Goal: Information Seeking & Learning: Learn about a topic

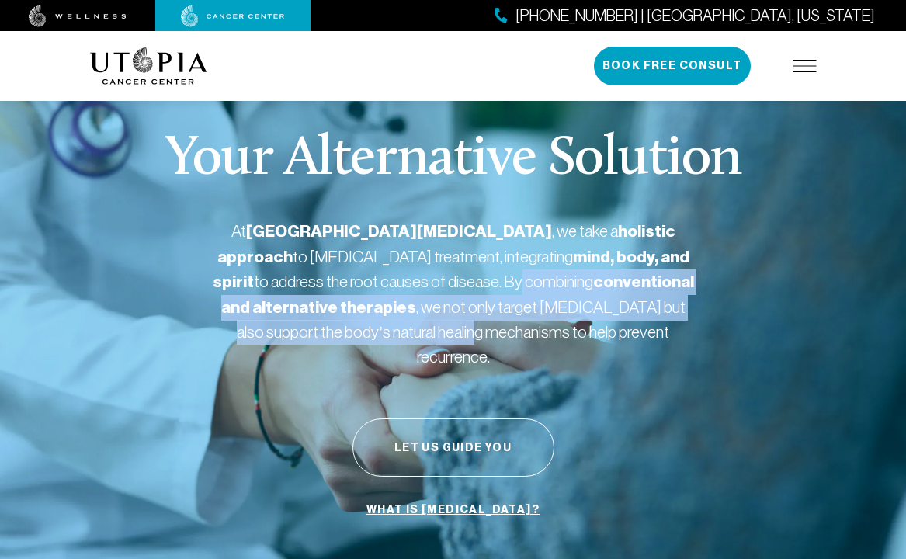
drag, startPoint x: 402, startPoint y: 351, endPoint x: 438, endPoint y: 372, distance: 42.5
click at [438, 372] on div "Your Alternative Solution At [GEOGRAPHIC_DATA][MEDICAL_DATA] , we take a holist…" at bounding box center [453, 328] width 726 height 517
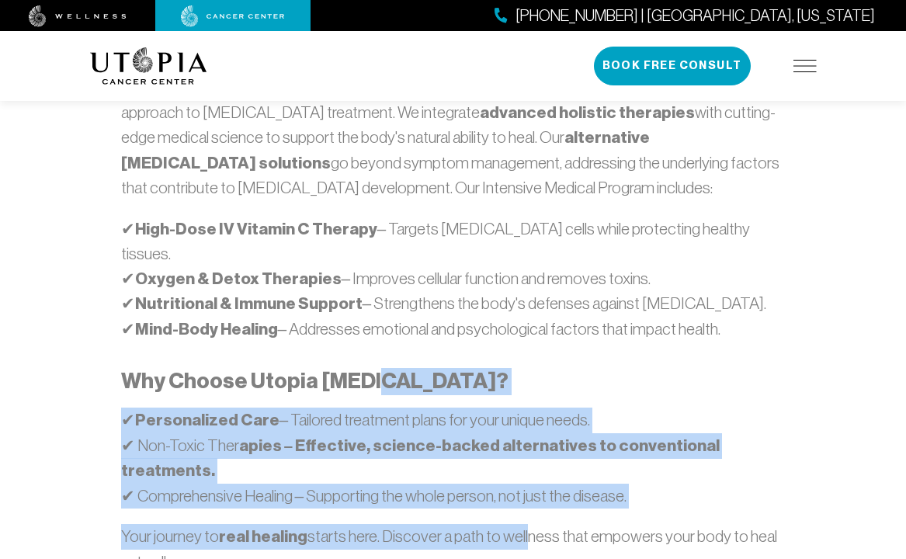
click at [374, 287] on div "At [GEOGRAPHIC_DATA][MEDICAL_DATA] , we believe in a comprehensive, patient-cen…" at bounding box center [453, 336] width 664 height 524
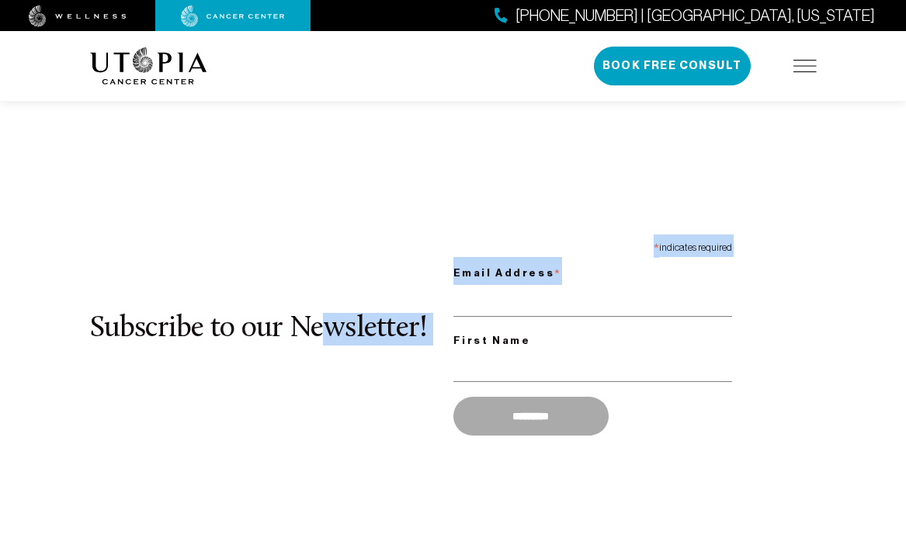
drag, startPoint x: 369, startPoint y: 223, endPoint x: 514, endPoint y: 352, distance: 194.1
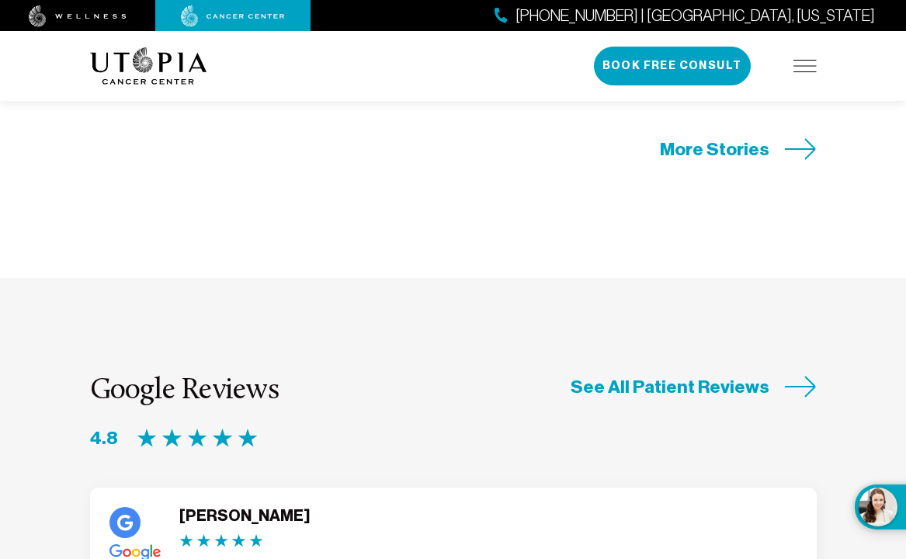
drag, startPoint x: 327, startPoint y: 307, endPoint x: 154, endPoint y: 115, distance: 258.2
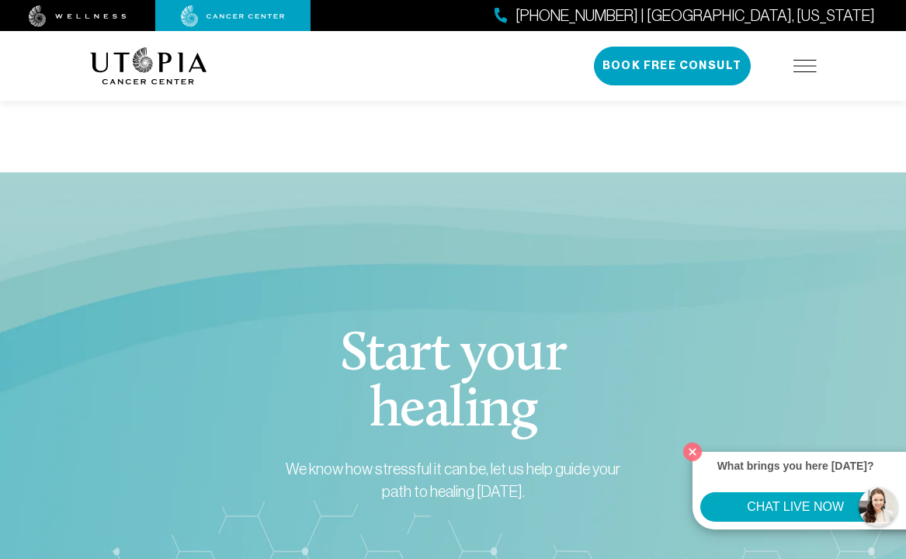
scroll to position [6208, 0]
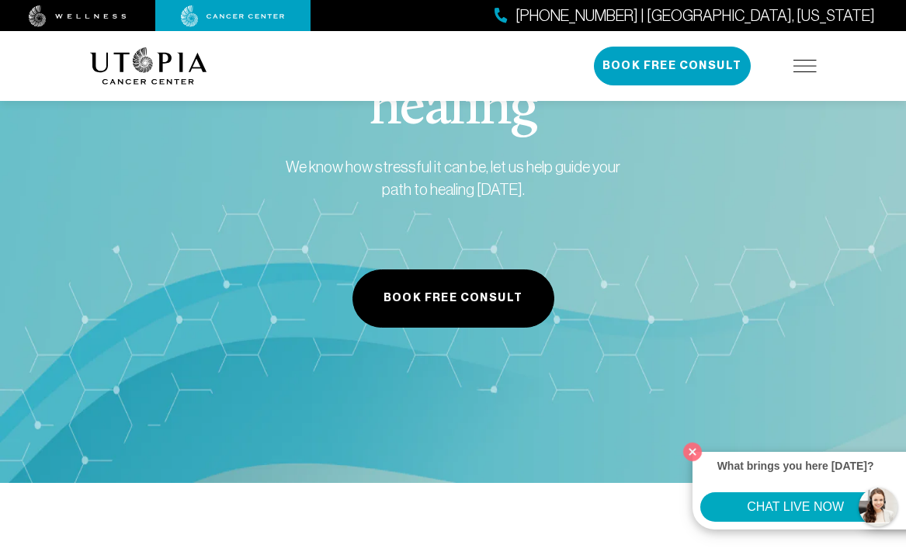
drag, startPoint x: 418, startPoint y: 301, endPoint x: 505, endPoint y: 372, distance: 112.5
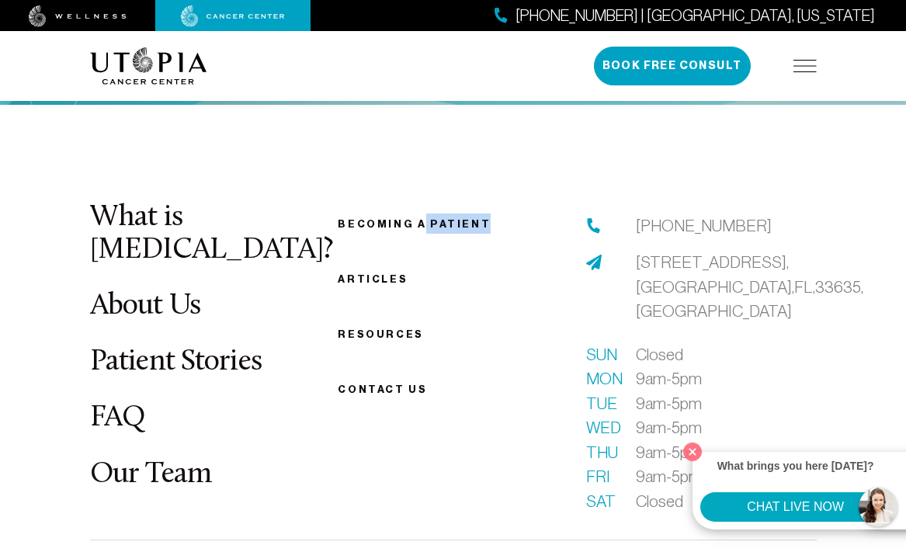
scroll to position [6887, 0]
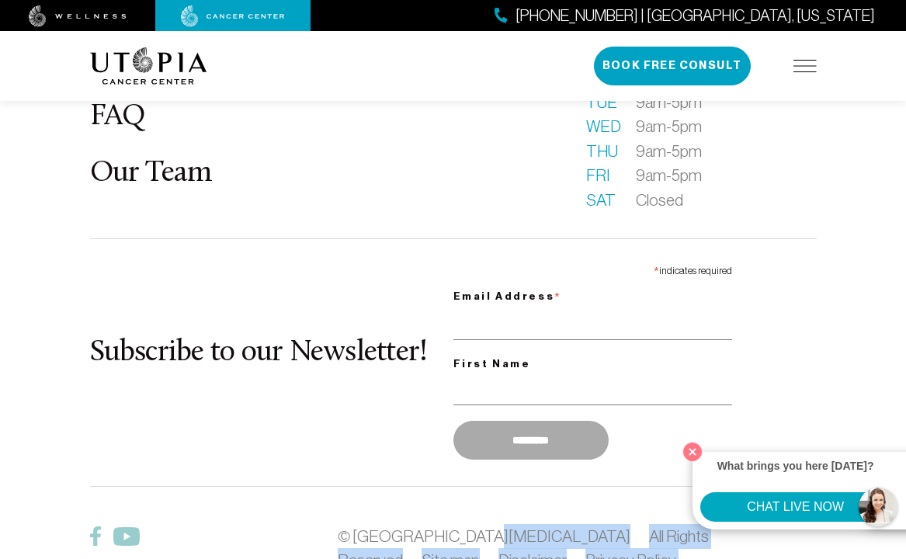
drag, startPoint x: 455, startPoint y: 322, endPoint x: 452, endPoint y: 265, distance: 57.5
click at [438, 282] on footer "What is [MEDICAL_DATA]? About Us Patient Stories FAQ Our Team Becoming a patien…" at bounding box center [453, 281] width 906 height 954
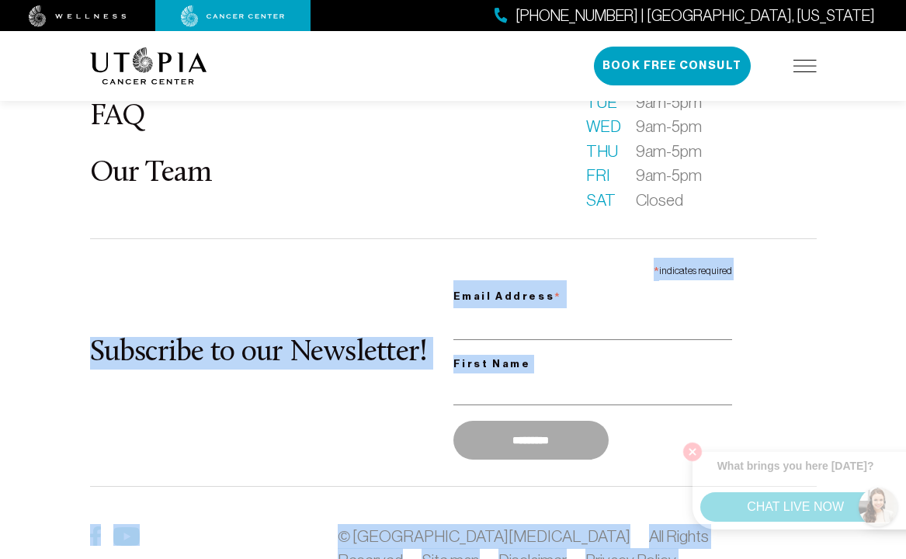
click at [131, 74] on img at bounding box center [148, 65] width 117 height 37
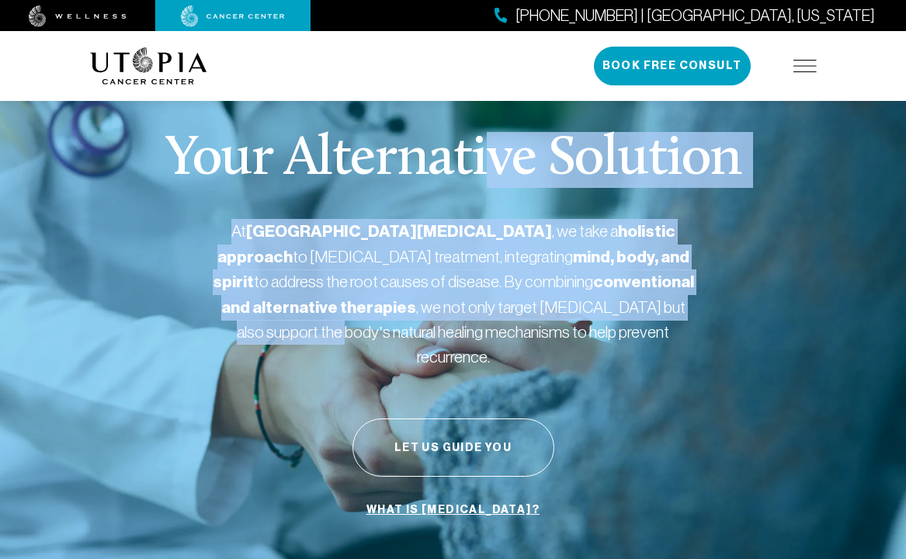
drag, startPoint x: 508, startPoint y: 196, endPoint x: 568, endPoint y: 314, distance: 132.2
click at [571, 313] on div "Your Alternative Solution At [GEOGRAPHIC_DATA][MEDICAL_DATA] , we take a holist…" at bounding box center [453, 328] width 726 height 517
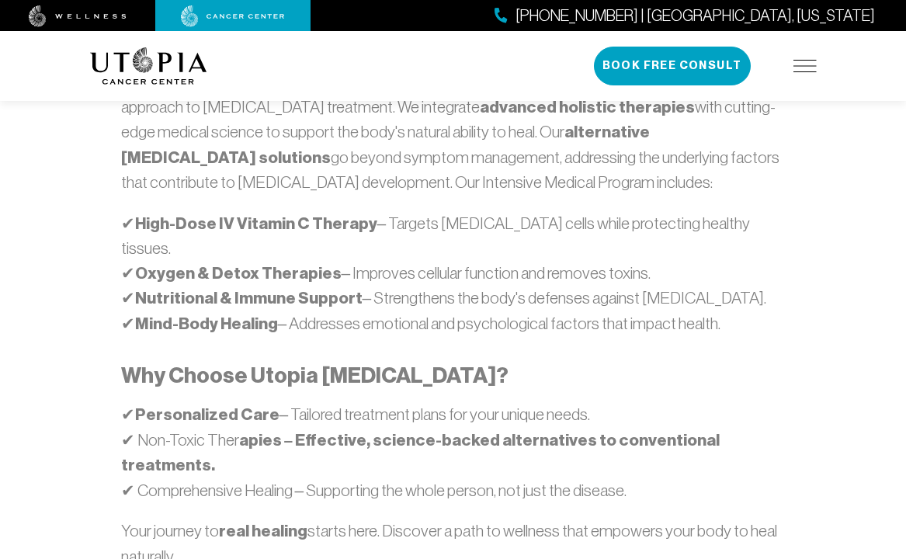
scroll to position [1294, 0]
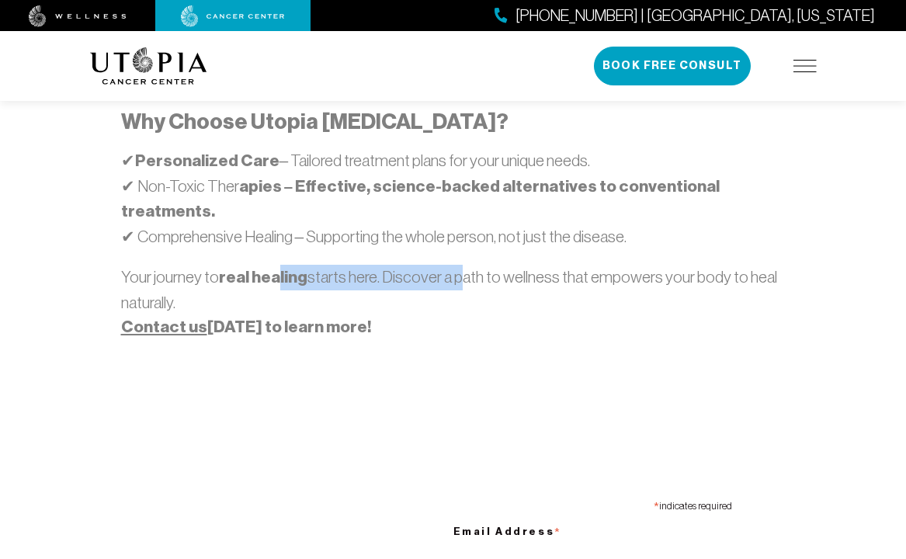
drag, startPoint x: 449, startPoint y: 179, endPoint x: 425, endPoint y: 348, distance: 170.1
click at [285, 265] on p "Your journey to real healing starts here. Discover a path to wellness that empo…" at bounding box center [453, 302] width 664 height 75
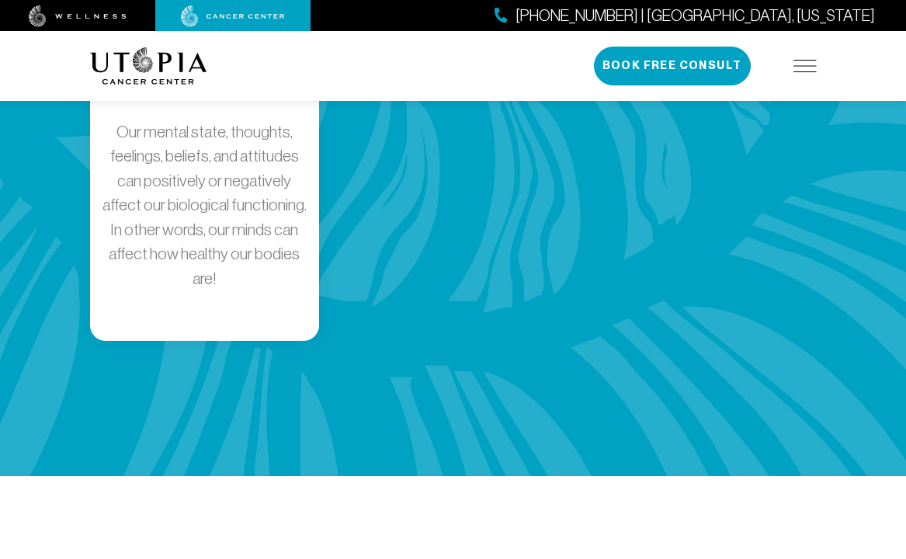
scroll to position [4138, 0]
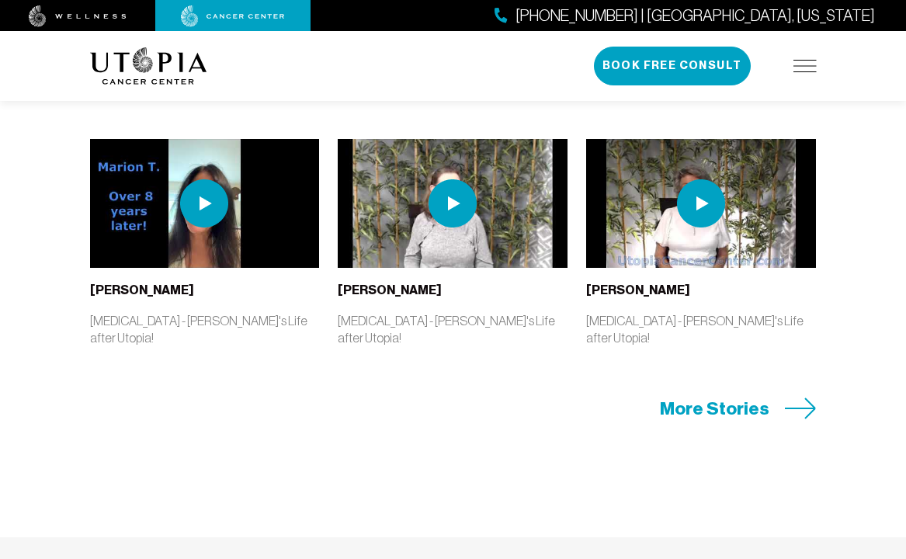
drag, startPoint x: 268, startPoint y: 414, endPoint x: 102, endPoint y: 400, distance: 166.7
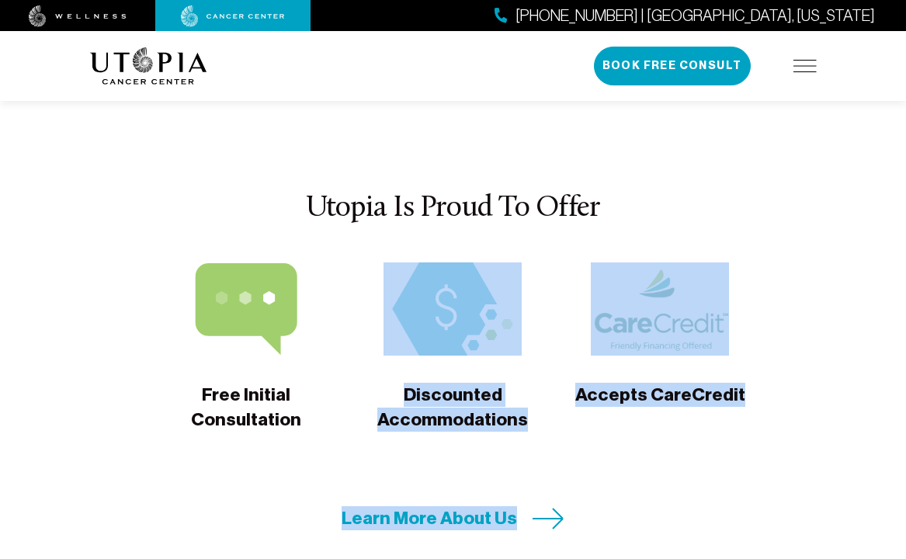
drag, startPoint x: 319, startPoint y: 264, endPoint x: 583, endPoint y: 345, distance: 275.9
click at [583, 345] on section "Utopia Is Proud To Offer Free Initial Consultation Discounted Accommodations Ac…" at bounding box center [453, 361] width 906 height 570
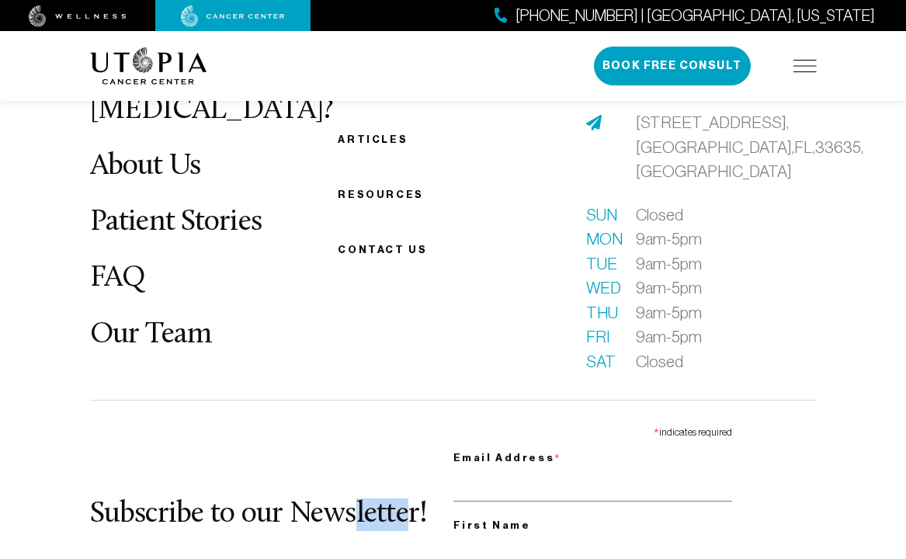
drag, startPoint x: 388, startPoint y: 360, endPoint x: 333, endPoint y: 301, distance: 80.7
click at [334, 419] on div "Subscribe to our Newsletter! * indicates required Email Address * First Name **…" at bounding box center [453, 524] width 726 height 210
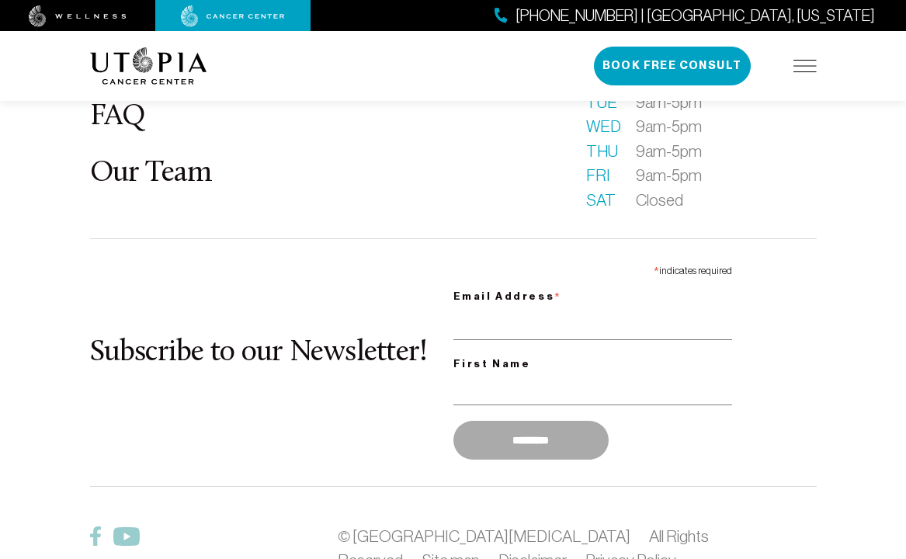
drag, startPoint x: 414, startPoint y: 396, endPoint x: 502, endPoint y: 414, distance: 90.4
click at [495, 436] on div "What is [MEDICAL_DATA]? About Us Patient Stories FAQ Our Team Becoming a patien…" at bounding box center [453, 281] width 745 height 760
